Goal: Task Accomplishment & Management: Complete application form

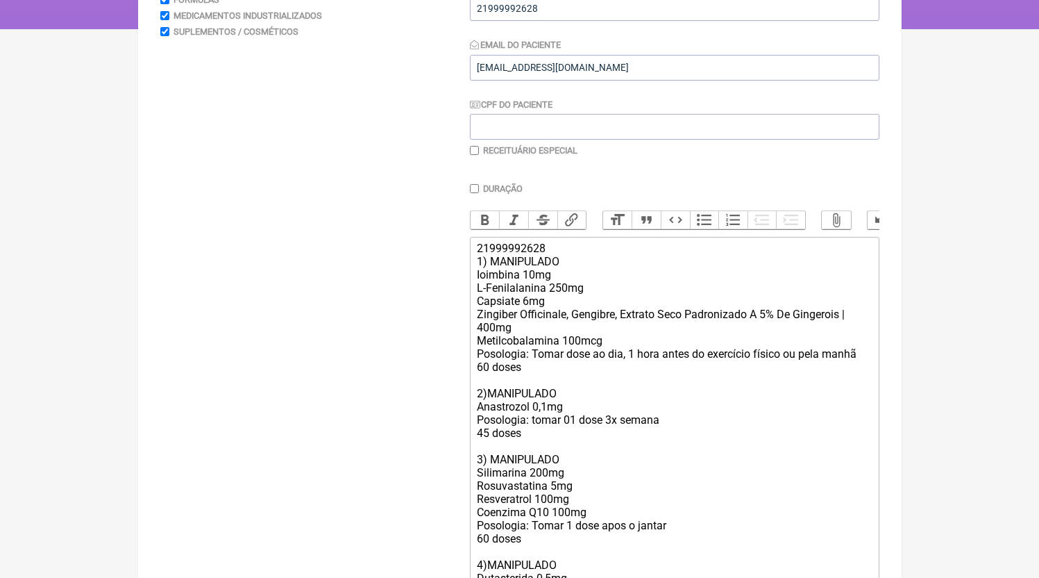
scroll to position [478, 0]
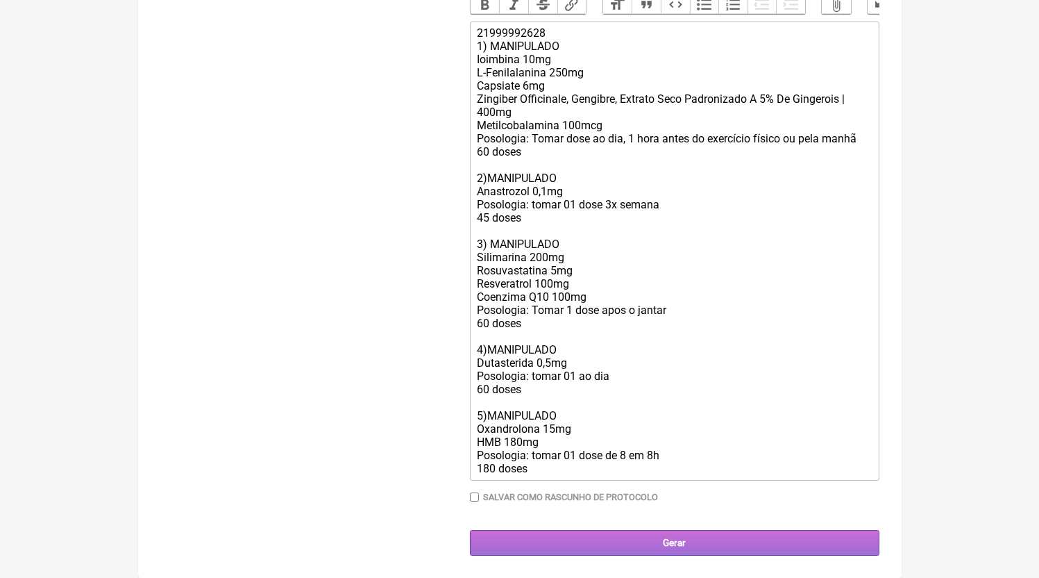
click at [665, 555] on input "Gerar" at bounding box center [675, 543] width 410 height 26
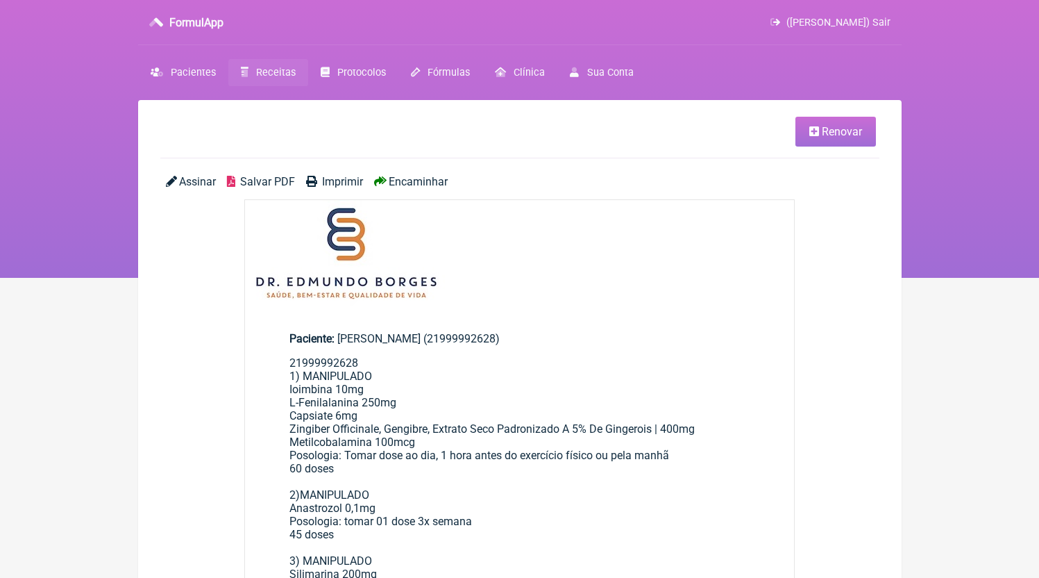
click at [258, 176] on span "Salvar PDF" at bounding box center [267, 181] width 55 height 13
click at [271, 85] on link "Receitas" at bounding box center [268, 72] width 80 height 27
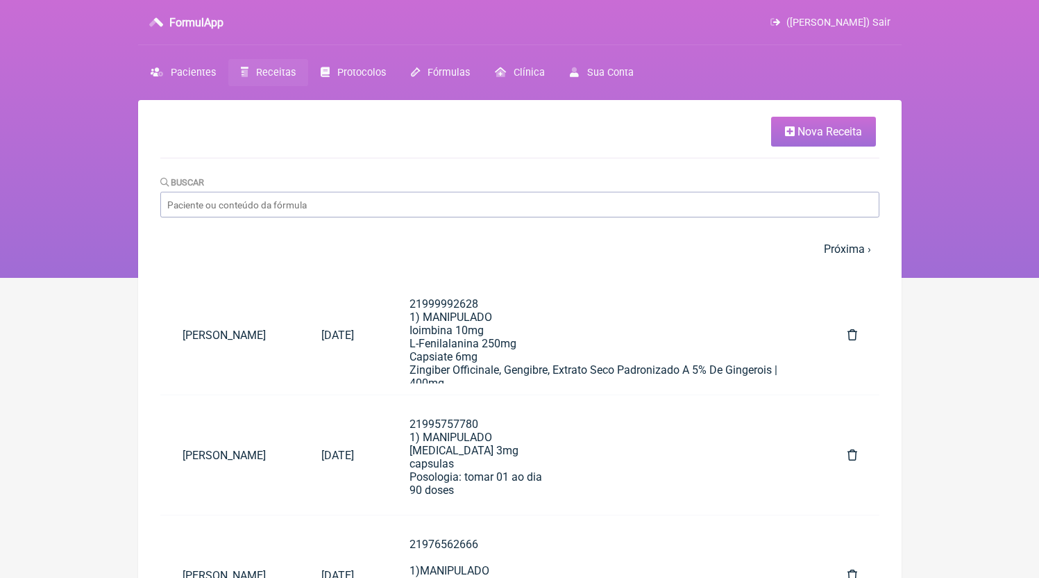
click at [805, 128] on span "Nova Receita" at bounding box center [830, 131] width 65 height 13
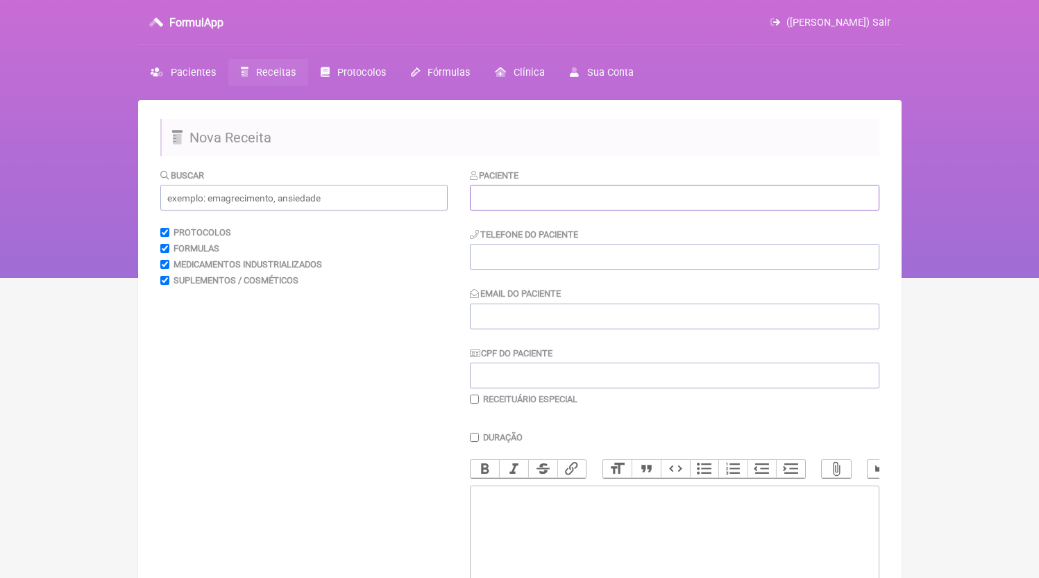
click at [619, 208] on input "text" at bounding box center [675, 198] width 410 height 26
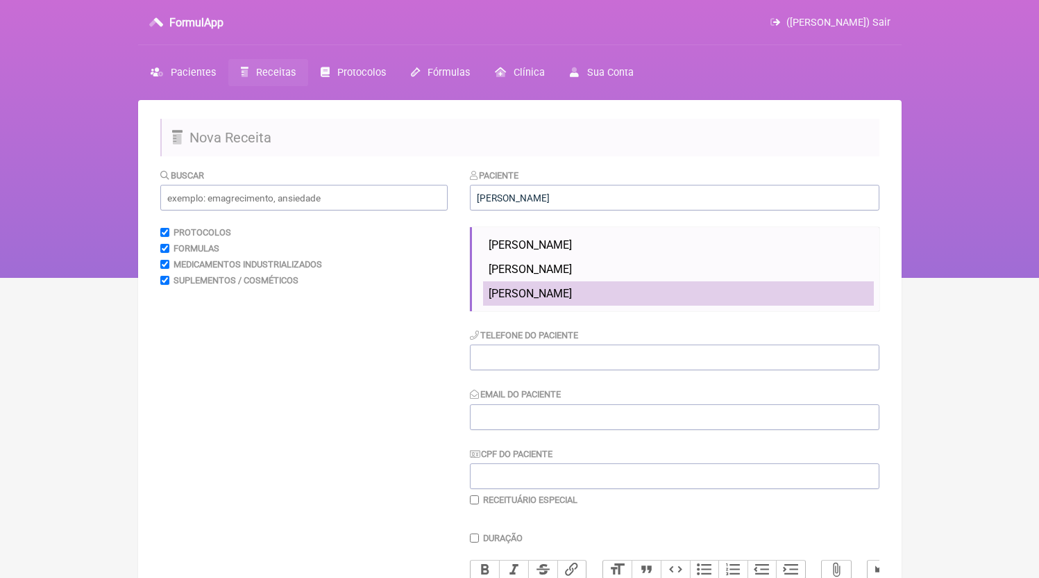
click at [612, 283] on li "[PERSON_NAME]" at bounding box center [678, 293] width 391 height 24
type input "[PERSON_NAME]"
type input "21992740671"
type input "[EMAIL_ADDRESS][DOMAIN_NAME]"
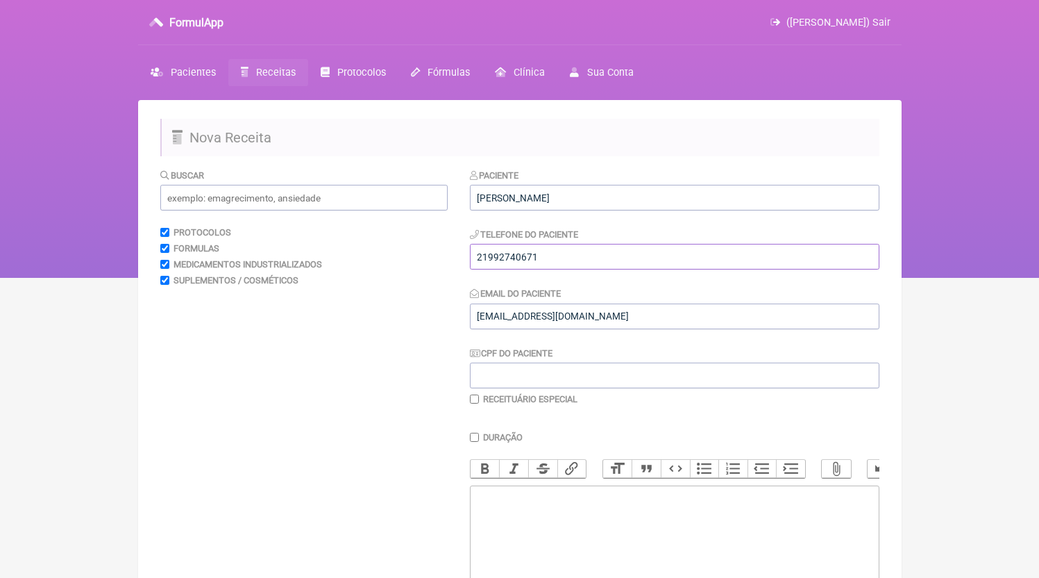
click at [600, 267] on input "21992740671" at bounding box center [675, 257] width 410 height 26
click at [586, 527] on trix-editor at bounding box center [675, 568] width 410 height 167
paste trix-editor "<div>21992740671</div>"
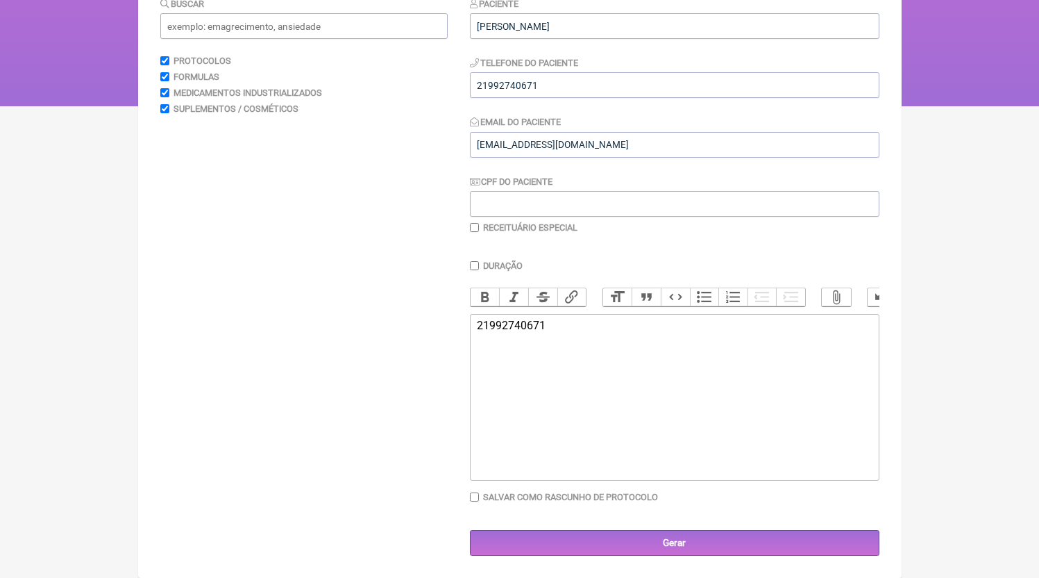
paste trix-editor "<div>21992740671<br><br>1)MANIPULADO<br>Capsiate 3mg<br>Gengibre 200mg<br>Epiga…"
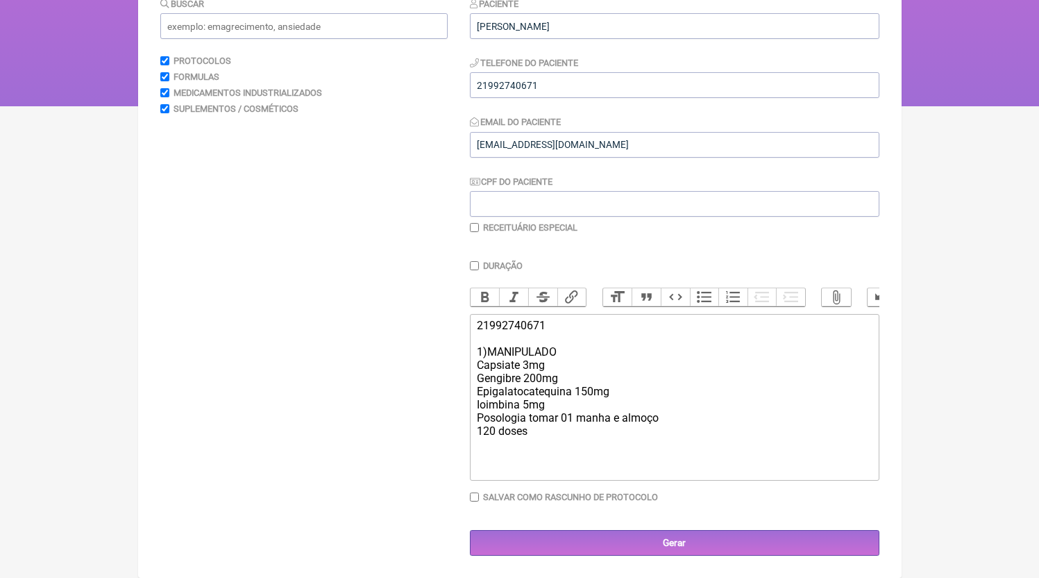
click at [606, 441] on trix-editor "21992740671 1)MANIPULADO Capsiate 3mg Gengibre 200mg Epigalatocatequina 150mg I…" at bounding box center [675, 397] width 410 height 167
type trix-editor "<div>21992740671<br><br>1)MANIPULADO<br>Capsiate 3mg<br>Gengibre 200mg<br>Epiga…"
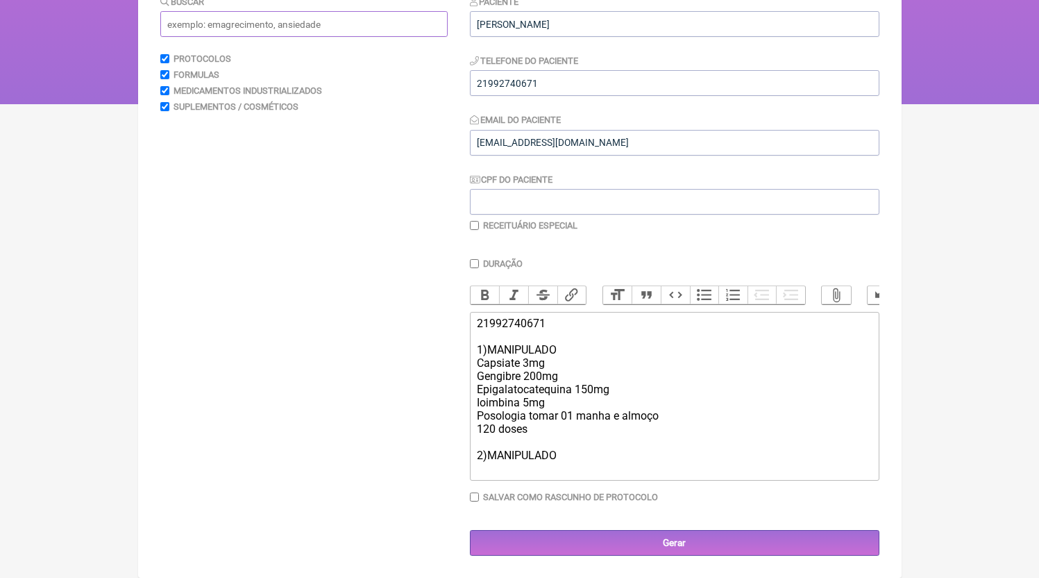
click at [306, 18] on input "text" at bounding box center [303, 24] width 287 height 26
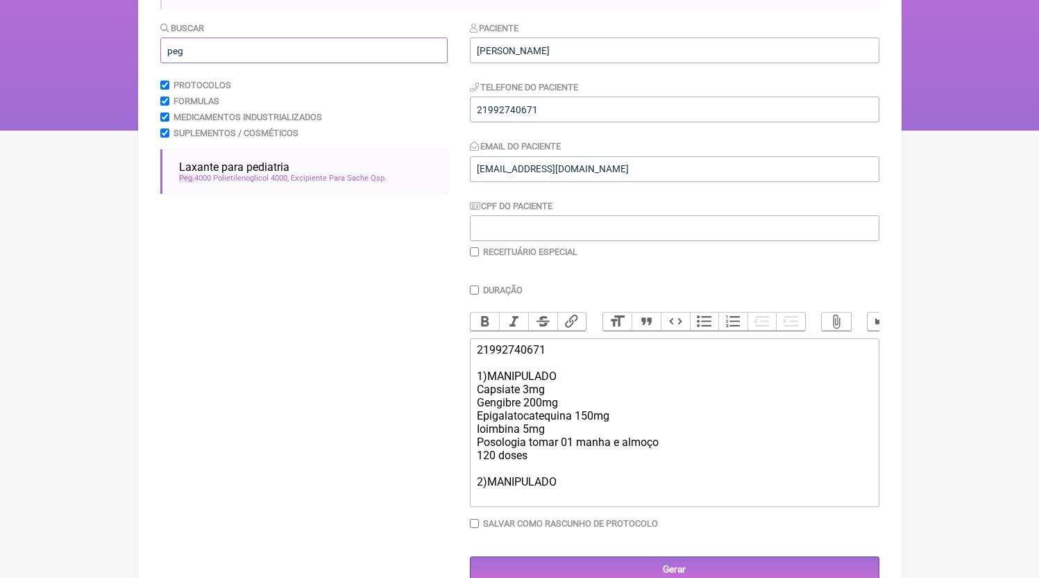
click at [269, 45] on input "peg" at bounding box center [303, 50] width 287 height 26
type input "m"
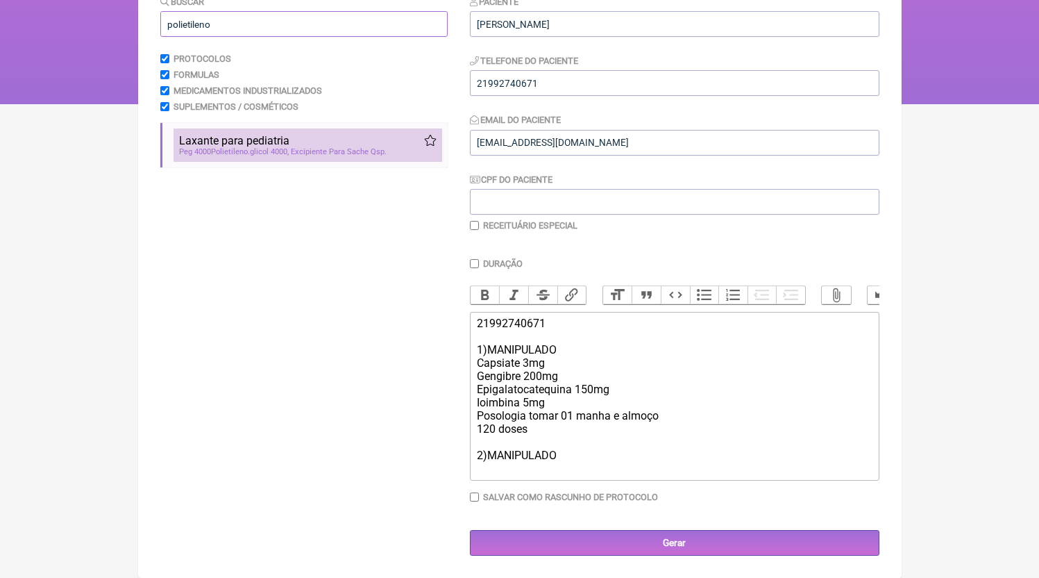
type input "polietileno"
click at [294, 137] on div "Laxante para pediatria" at bounding box center [308, 140] width 258 height 13
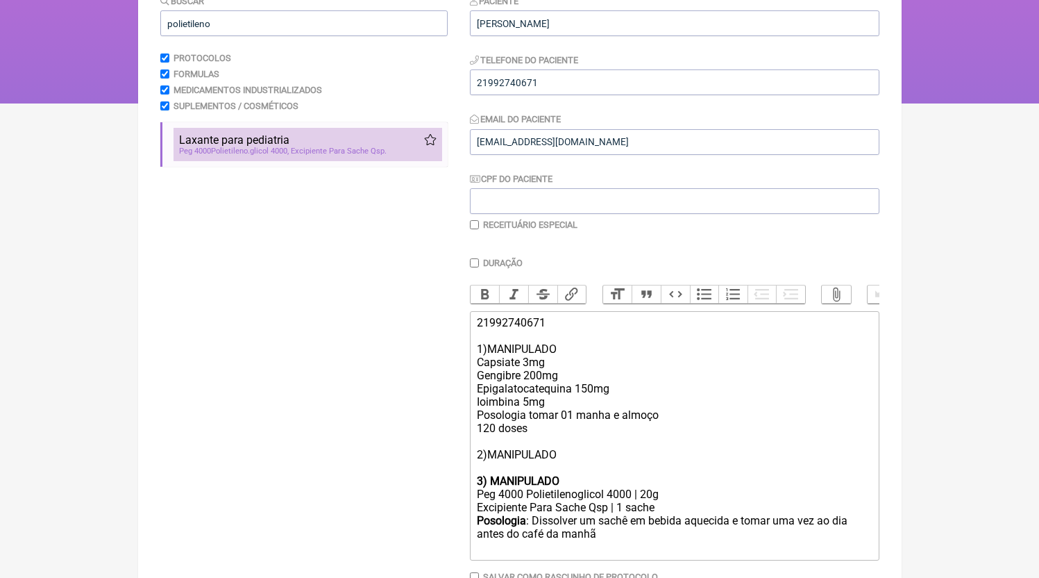
click at [331, 161] on li "Laxante para pediatria pediatria prisão de ventre constipaçao Peg 4000 Polietil…" at bounding box center [308, 144] width 269 height 33
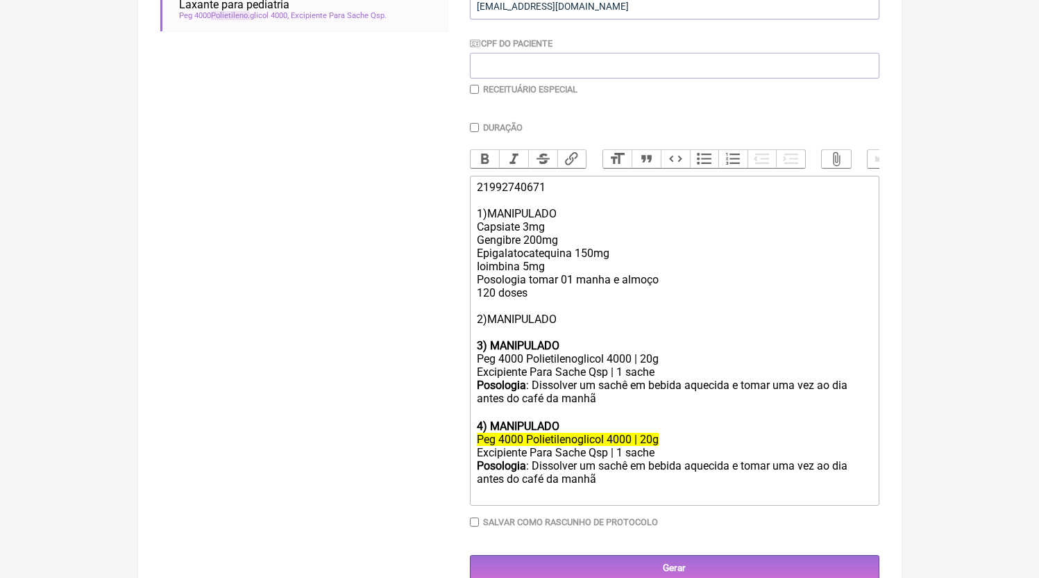
scroll to position [319, 0]
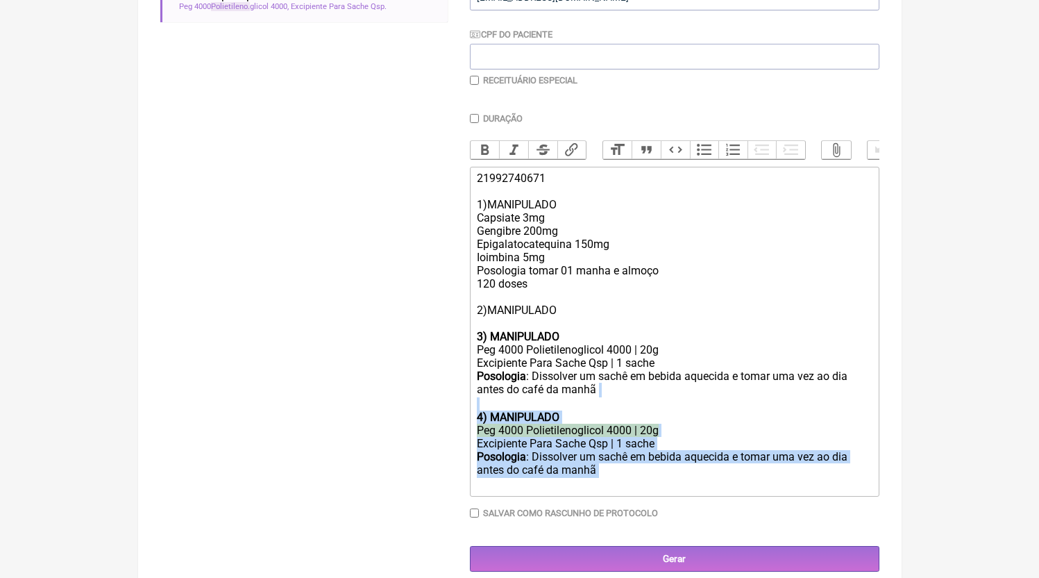
drag, startPoint x: 620, startPoint y: 487, endPoint x: 448, endPoint y: 418, distance: 185.6
click at [448, 418] on form "Buscar polietileno Protocolos Formulas Medicamentos Industrializados Suplemento…" at bounding box center [519, 210] width 719 height 722
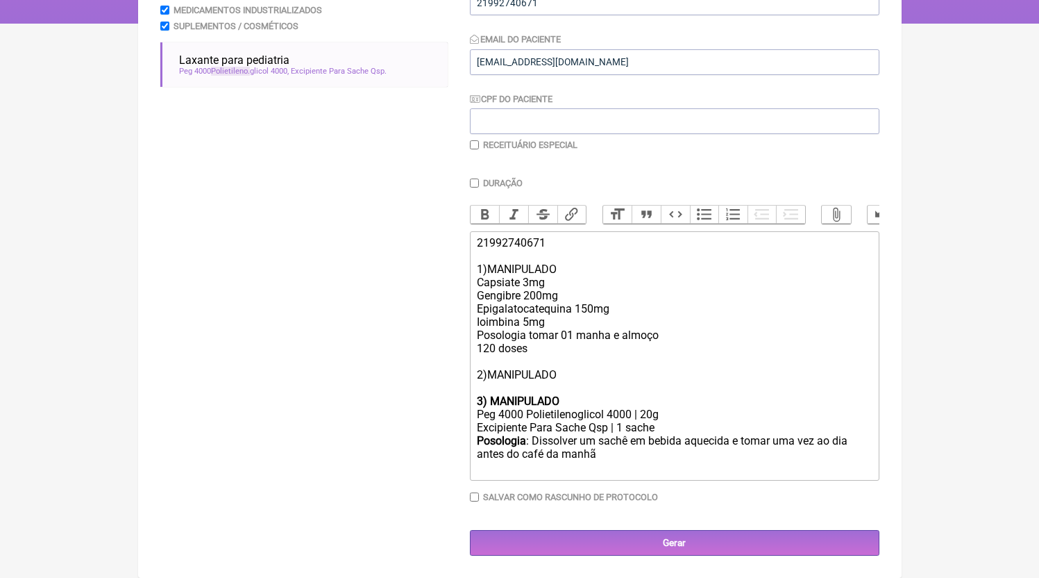
scroll to position [267, 0]
click at [509, 389] on div "21992740671 1)MANIPULADO Capsiate 3mg Gengibre 200mg Epigalatocatequina 150mg I…" at bounding box center [674, 315] width 394 height 158
type trix-editor "<div>21992740671<br><br>1)MANIPULADO<br>Capsiate 3mg<br>Gengibre 200mg<br>Epiga…"
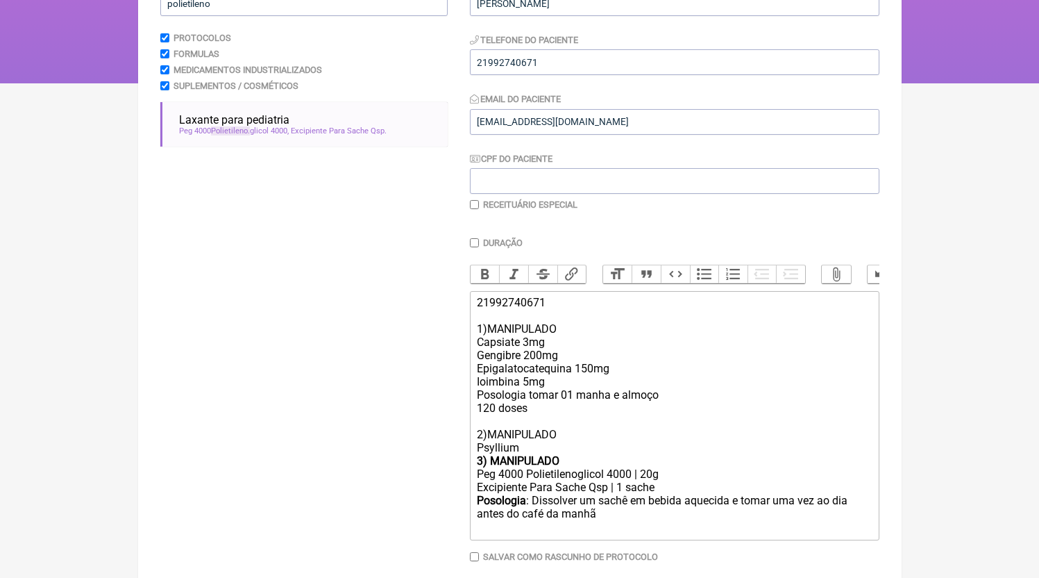
scroll to position [139, 0]
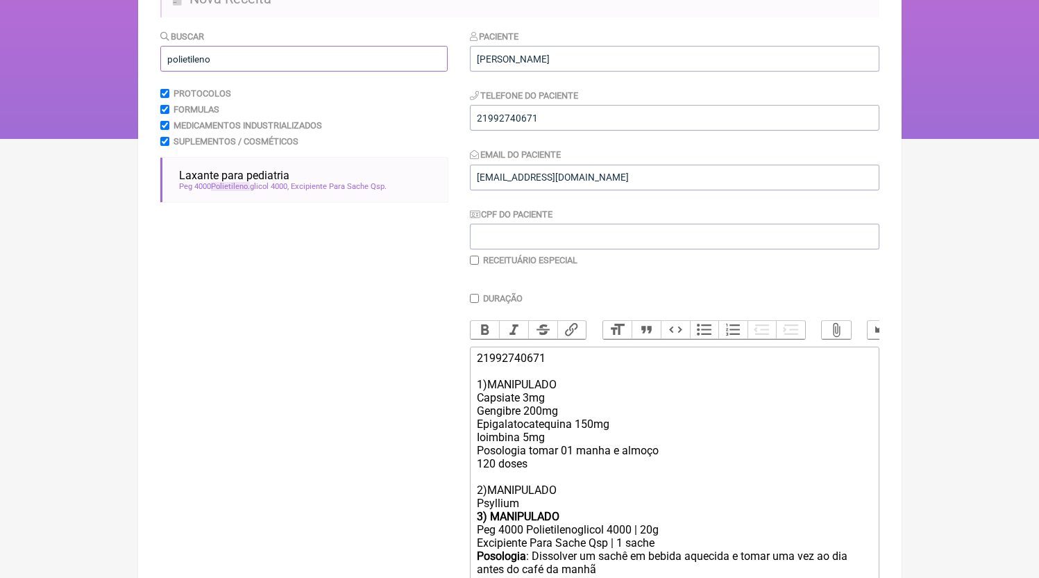
drag, startPoint x: 237, startPoint y: 54, endPoint x: 239, endPoint y: 66, distance: 12.0
click at [237, 54] on input "polietileno" at bounding box center [303, 59] width 287 height 26
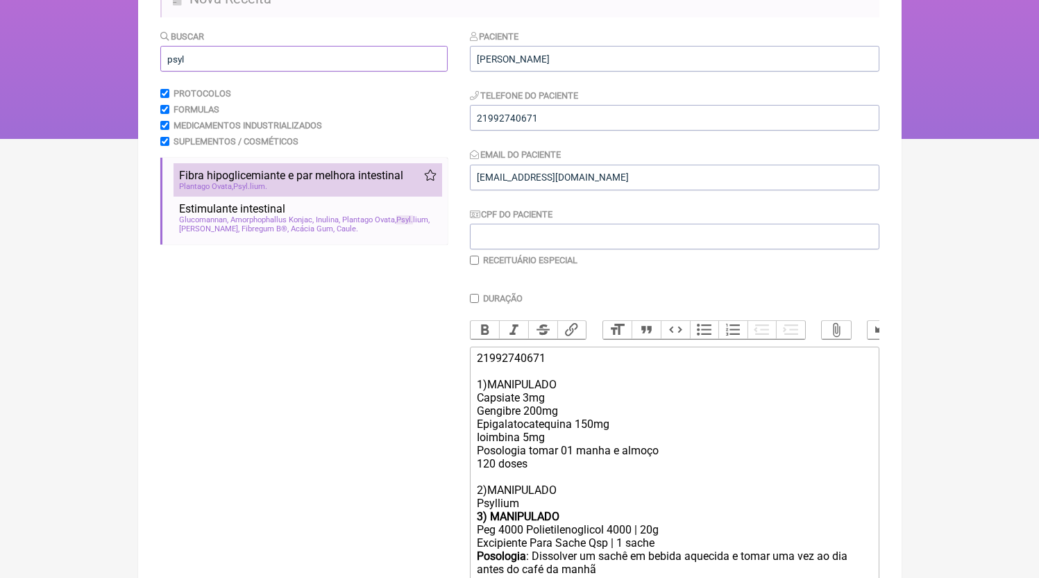
type input "psyl"
click at [306, 181] on span "Fibra hipoglicemiante e par melhora intestinal" at bounding box center [291, 175] width 224 height 13
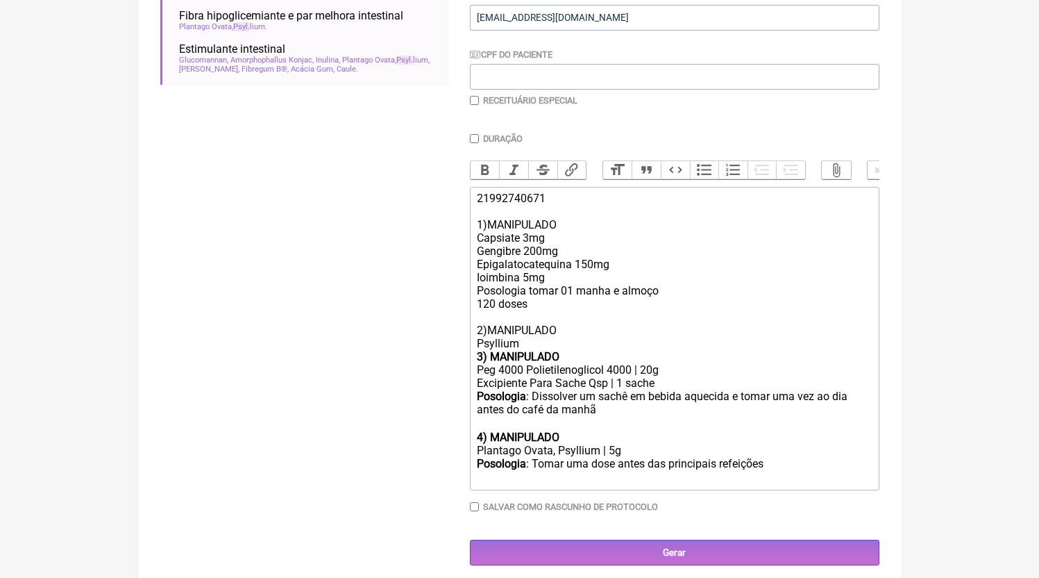
scroll to position [320, 0]
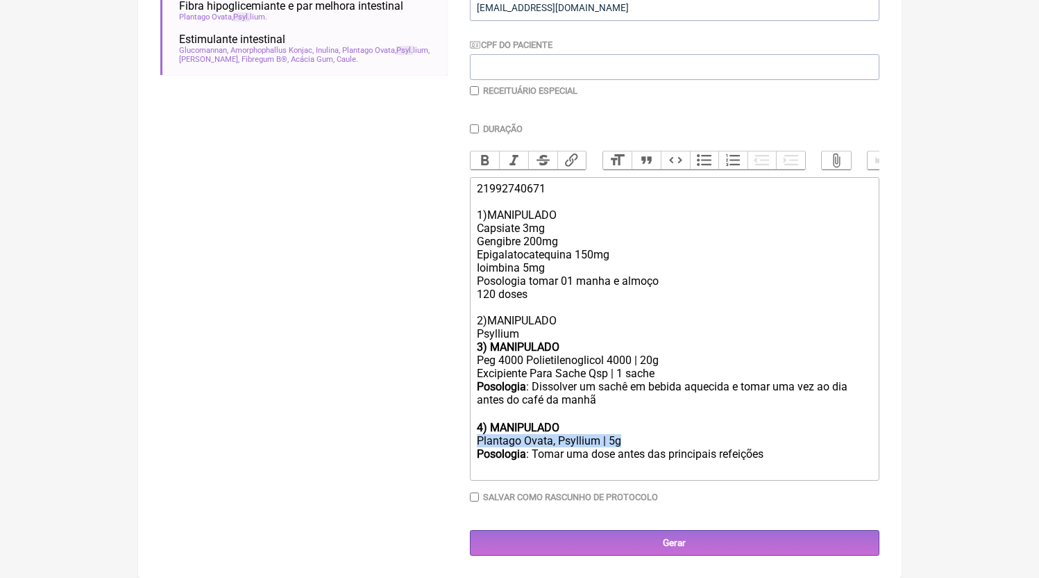
drag, startPoint x: 532, startPoint y: 440, endPoint x: 449, endPoint y: 439, distance: 83.3
click at [449, 439] on form "Buscar psyl Protocolos Formulas Medicamentos Industrializados Suplementos / Cos…" at bounding box center [519, 208] width 719 height 696
drag, startPoint x: 528, startPoint y: 335, endPoint x: 354, endPoint y: 336, distance: 174.3
click at [354, 336] on form "Buscar psyl Protocolos Formulas Medicamentos Industrializados Suplementos / Cos…" at bounding box center [519, 208] width 719 height 696
paste trix-editor "lantago Ovata, Psyllium | 5g"
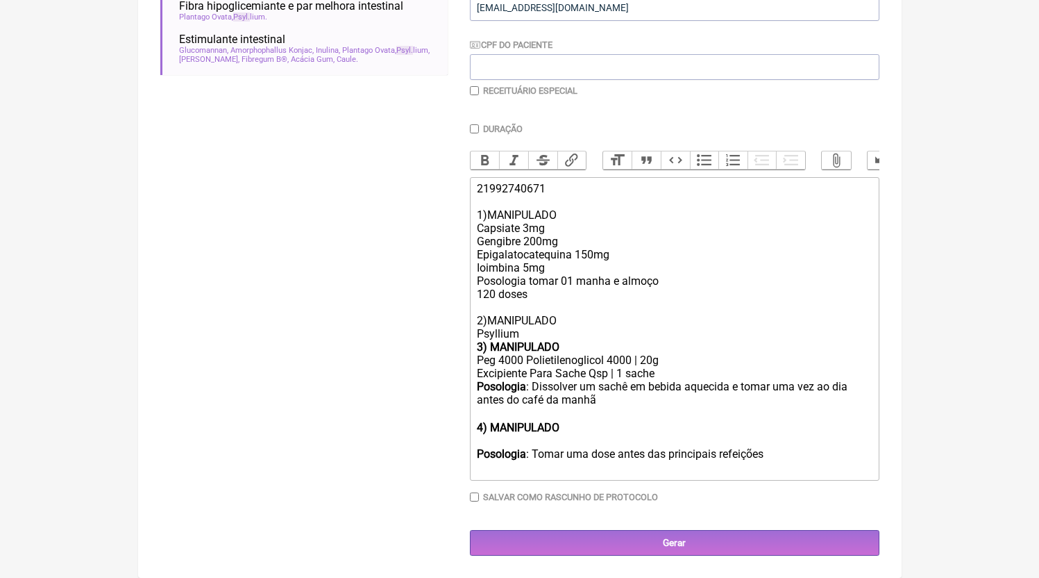
scroll to position [307, 0]
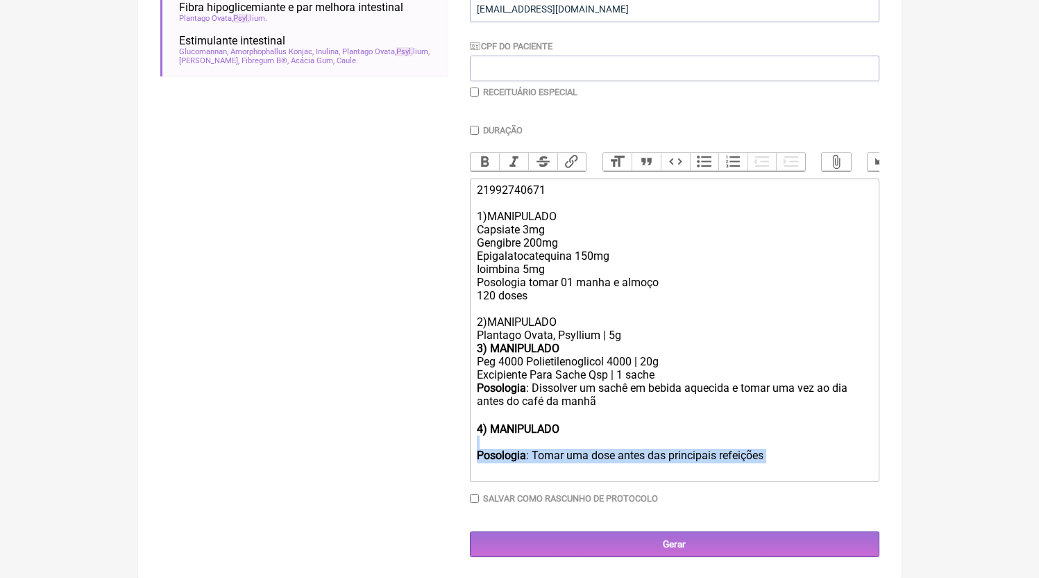
drag, startPoint x: 491, startPoint y: 455, endPoint x: 396, endPoint y: 457, distance: 95.1
click at [396, 457] on form "Buscar psyl Protocolos Formulas Medicamentos Industrializados Suplementos / Cos…" at bounding box center [519, 209] width 719 height 696
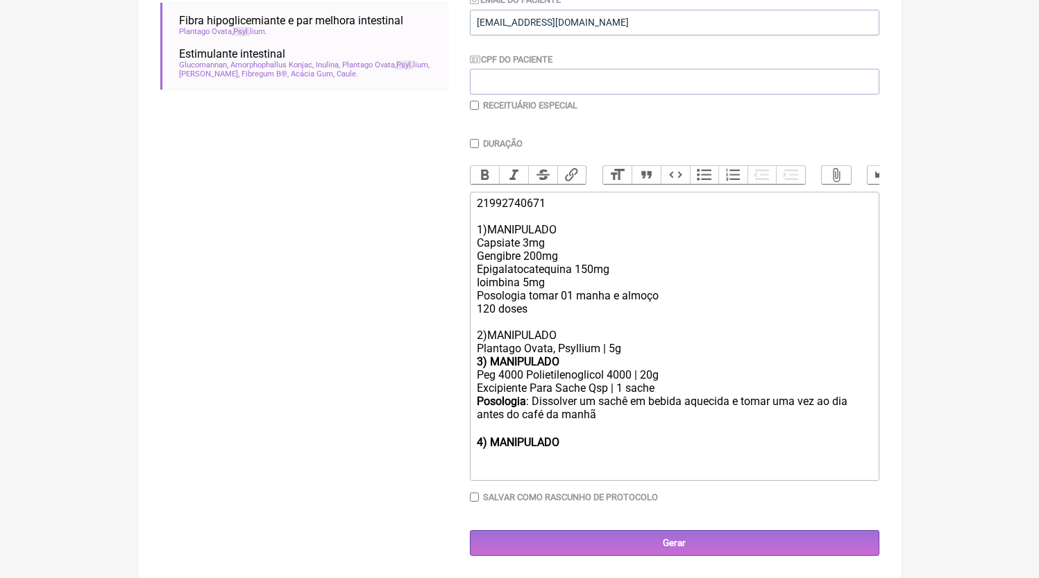
click at [660, 359] on div "3) MANIPULADO" at bounding box center [674, 361] width 394 height 13
click at [656, 353] on div "21992740671 1)MANIPULADO Capsiate 3mg Gengibre 200mg Epigalatocatequina 150mg I…" at bounding box center [674, 275] width 394 height 158
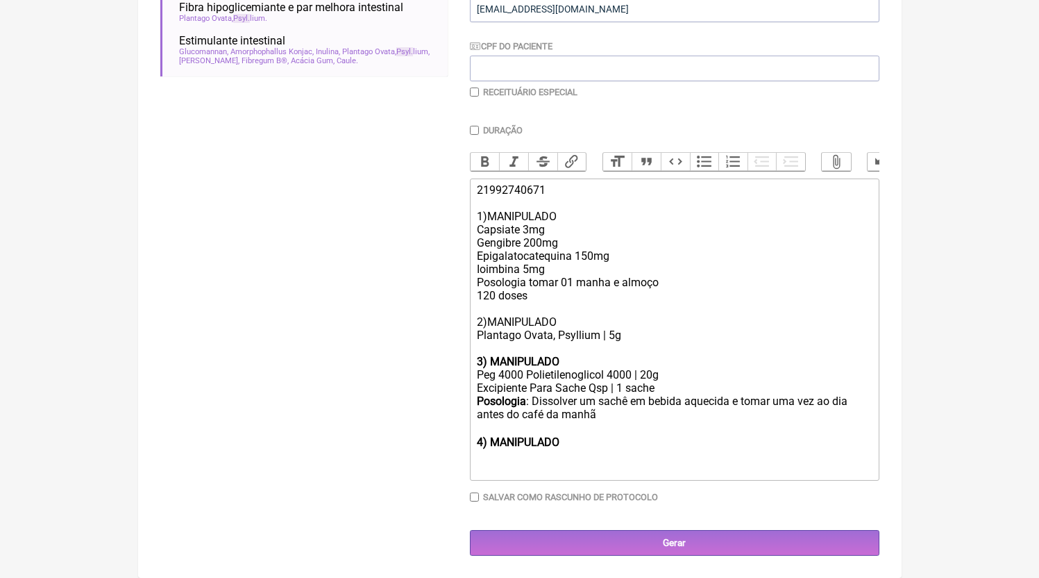
paste trix-editor "Posologia</strong>: Tomar uma dose antes das principais refeições ㅤ</div><div><…"
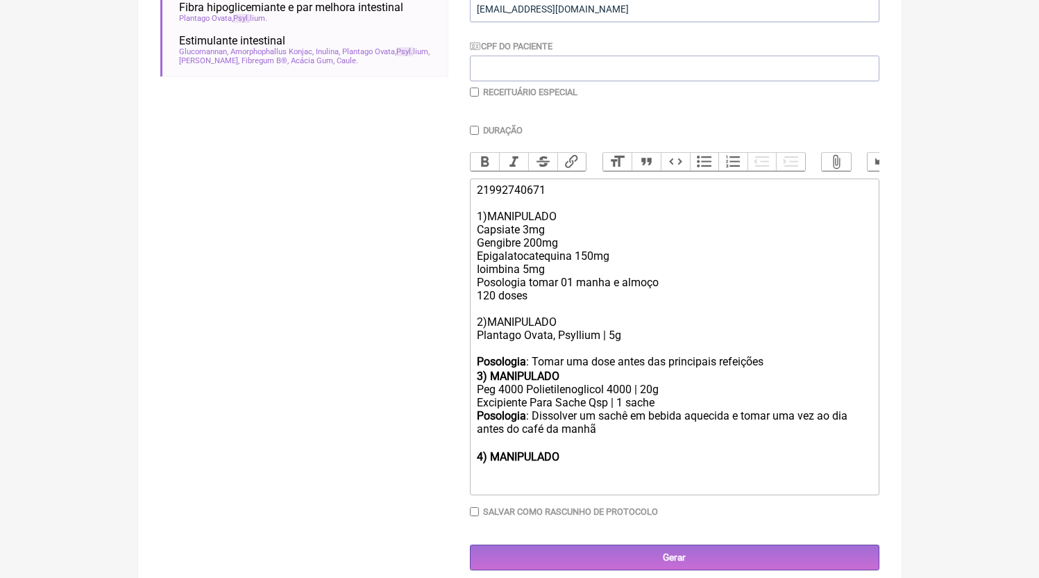
click at [658, 355] on div "21992740671 1)MANIPULADO Capsiate 3mg Gengibre 200mg Epigalatocatequina 150mg I…" at bounding box center [674, 268] width 394 height 171
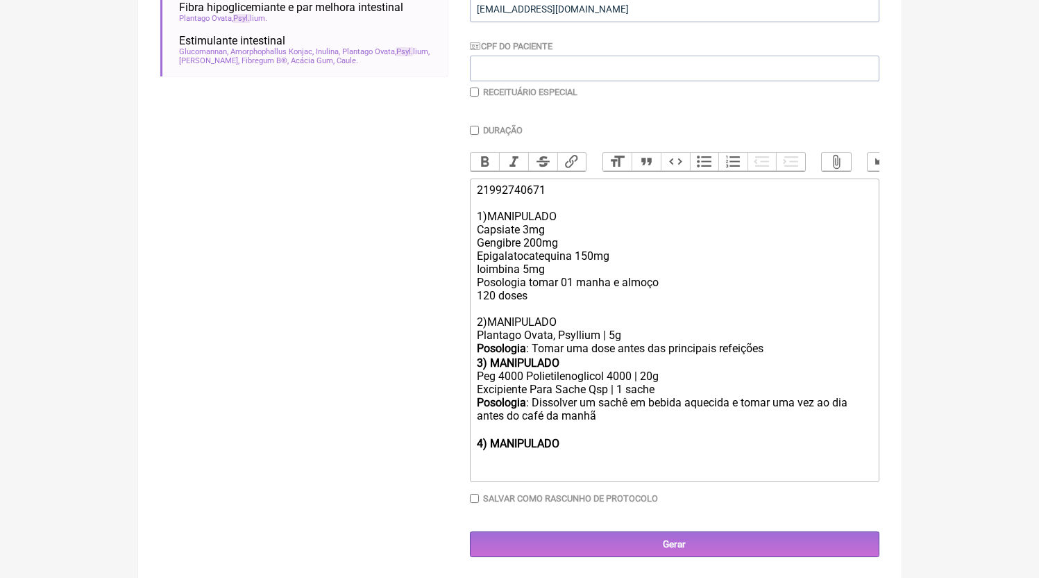
click at [800, 356] on div "Posologia : Tomar uma dose antes das principais refeições ㅤ" at bounding box center [674, 349] width 394 height 15
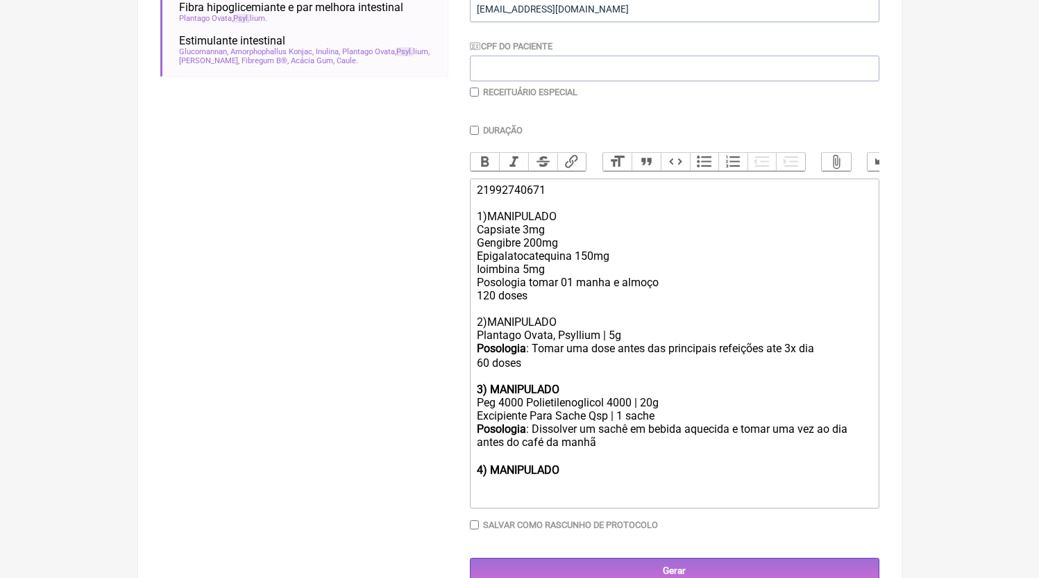
click at [494, 463] on div "Posologia : Dissolver um sachê em bebida aquecida e tomar uma vez ao dia antes …" at bounding box center [674, 442] width 394 height 41
click at [601, 459] on div "Posologia : Dissolver um sachê em bebida aquecida e tomar uma vez ao dia antes …" at bounding box center [674, 442] width 394 height 41
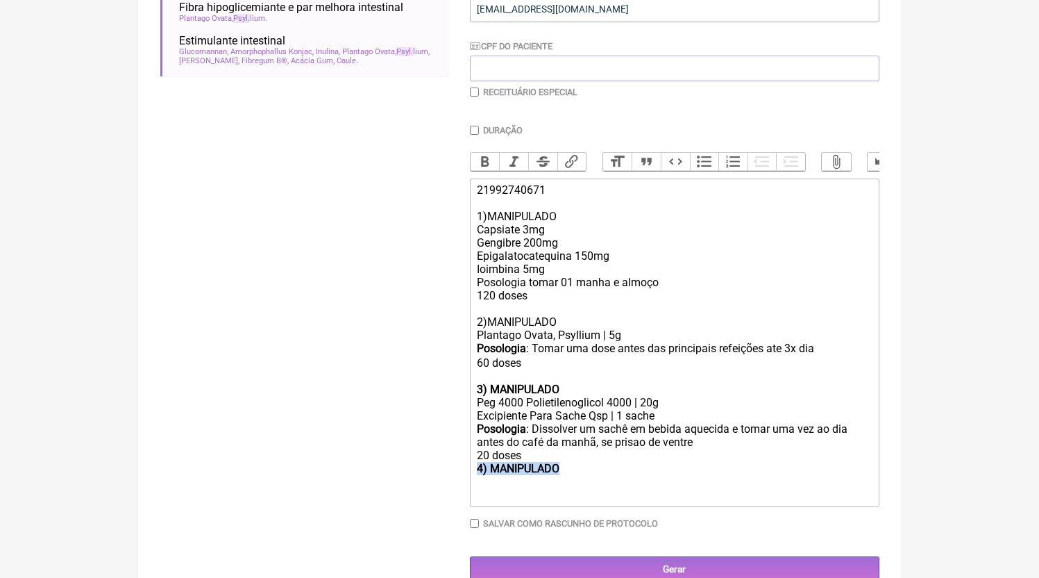
drag, startPoint x: 639, startPoint y: 500, endPoint x: 371, endPoint y: 482, distance: 268.6
click at [371, 482] on form "Buscar psyl Protocolos Formulas Medicamentos Industrializados Suplementos / Cos…" at bounding box center [519, 221] width 719 height 721
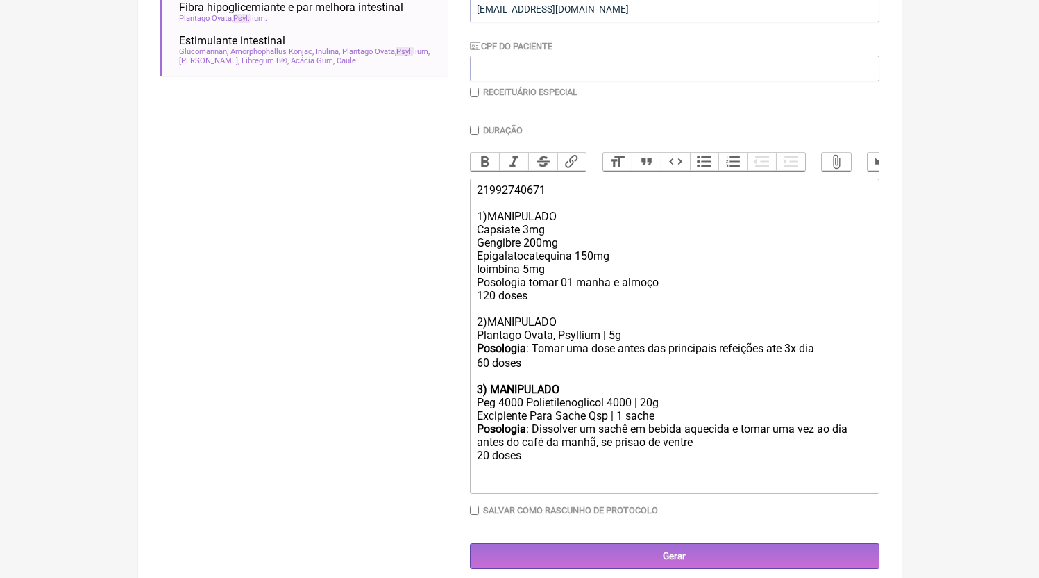
type trix-editor "<div>21992740671<br><br>1)MANIPULADO<br>Capsiate 3mg<br>Gengibre 200mg<br>Epiga…"
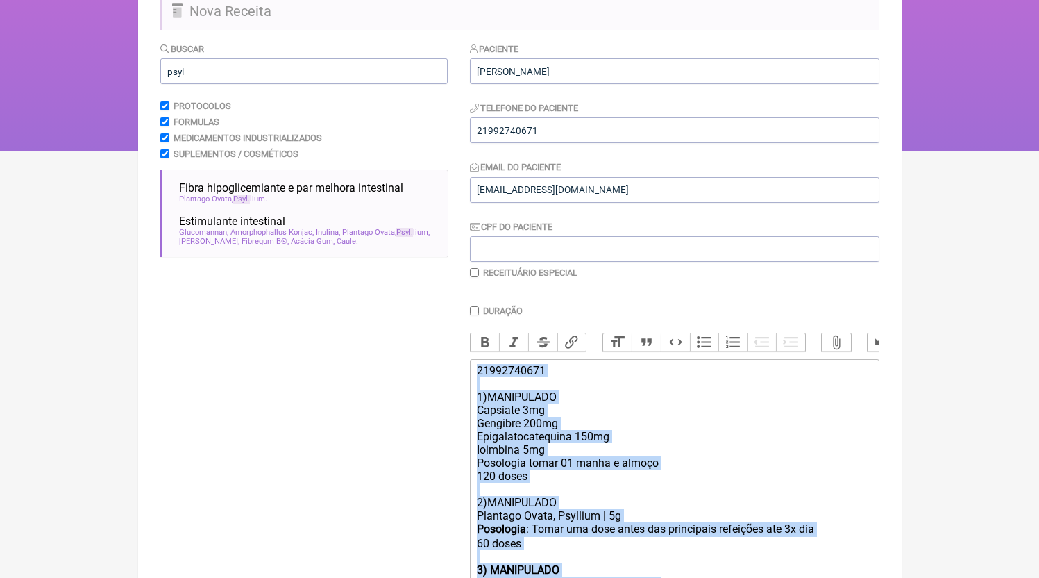
scroll to position [320, 0]
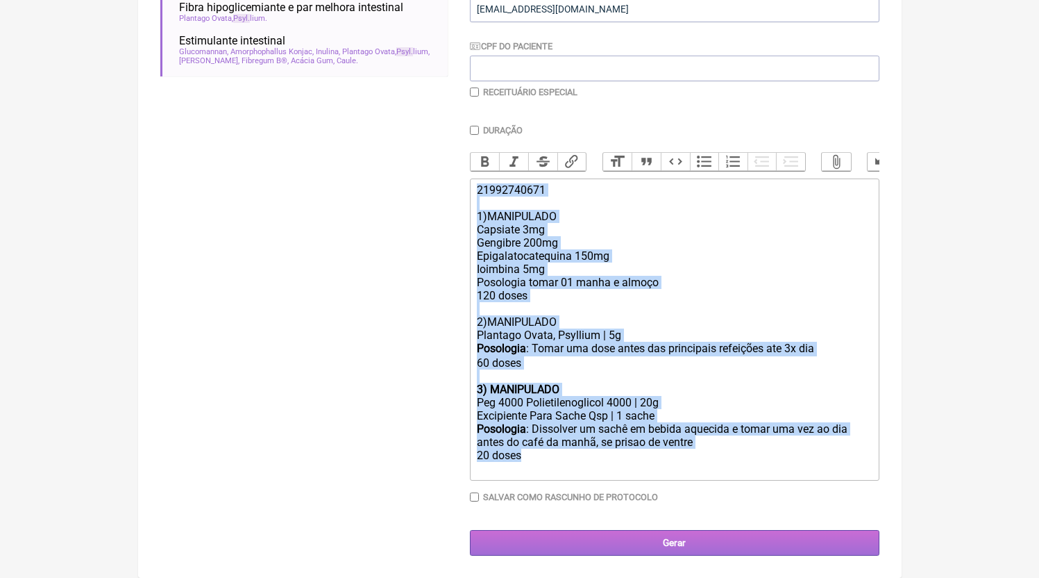
click at [621, 544] on input "Gerar" at bounding box center [675, 543] width 410 height 26
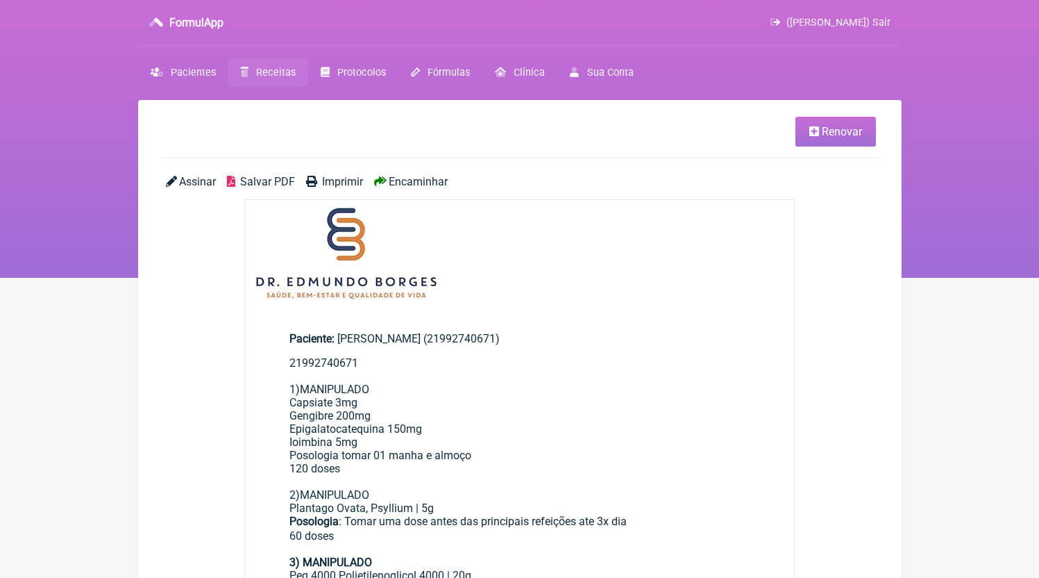
click at [276, 187] on span "Salvar PDF" at bounding box center [267, 181] width 55 height 13
click at [286, 76] on span "Receitas" at bounding box center [276, 73] width 40 height 12
